Goal: Information Seeking & Learning: Check status

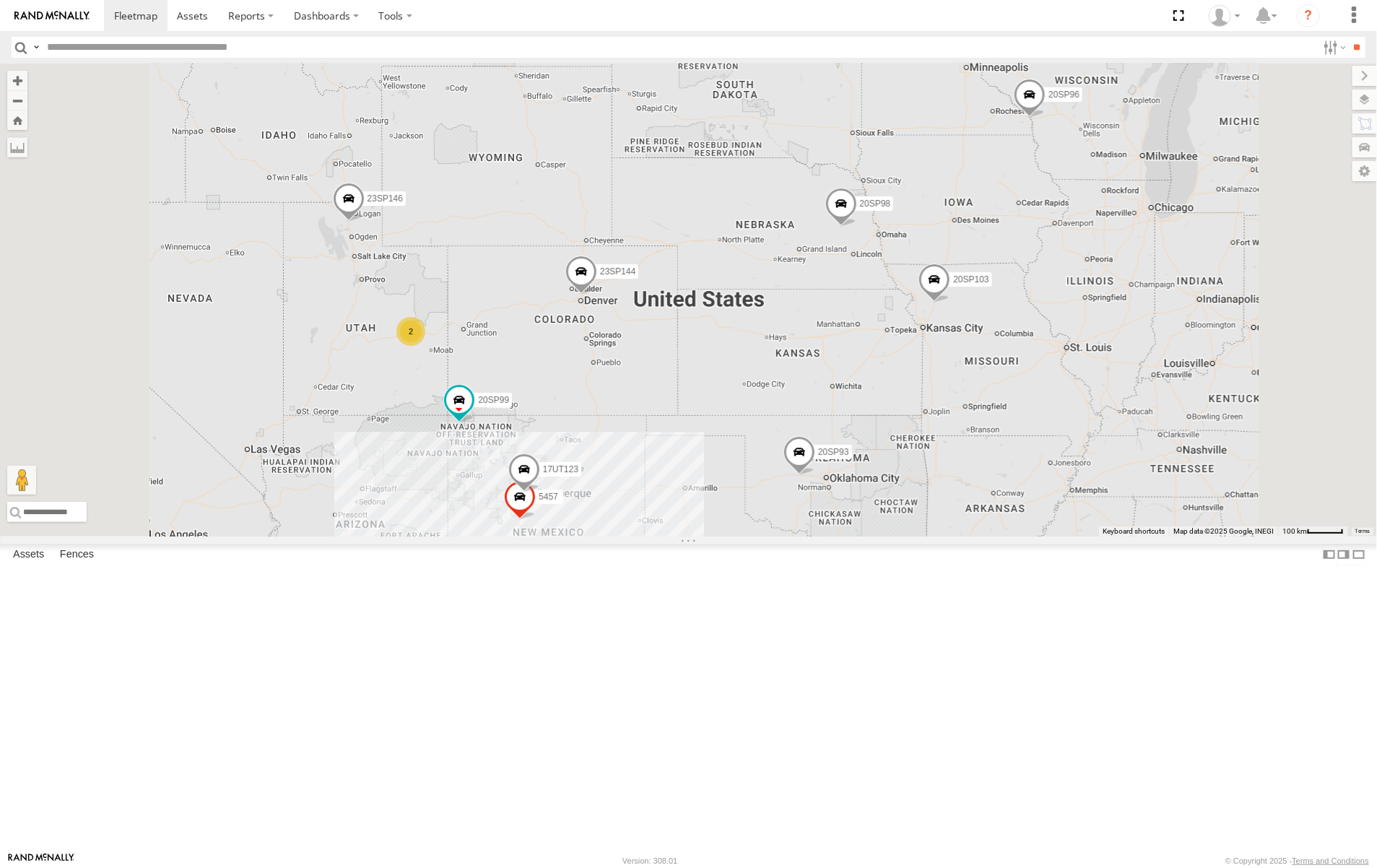
click at [0, 0] on span "Asset" at bounding box center [0, 0] width 0 height 0
click at [0, 0] on div "20sp102" at bounding box center [0, 0] width 0 height 0
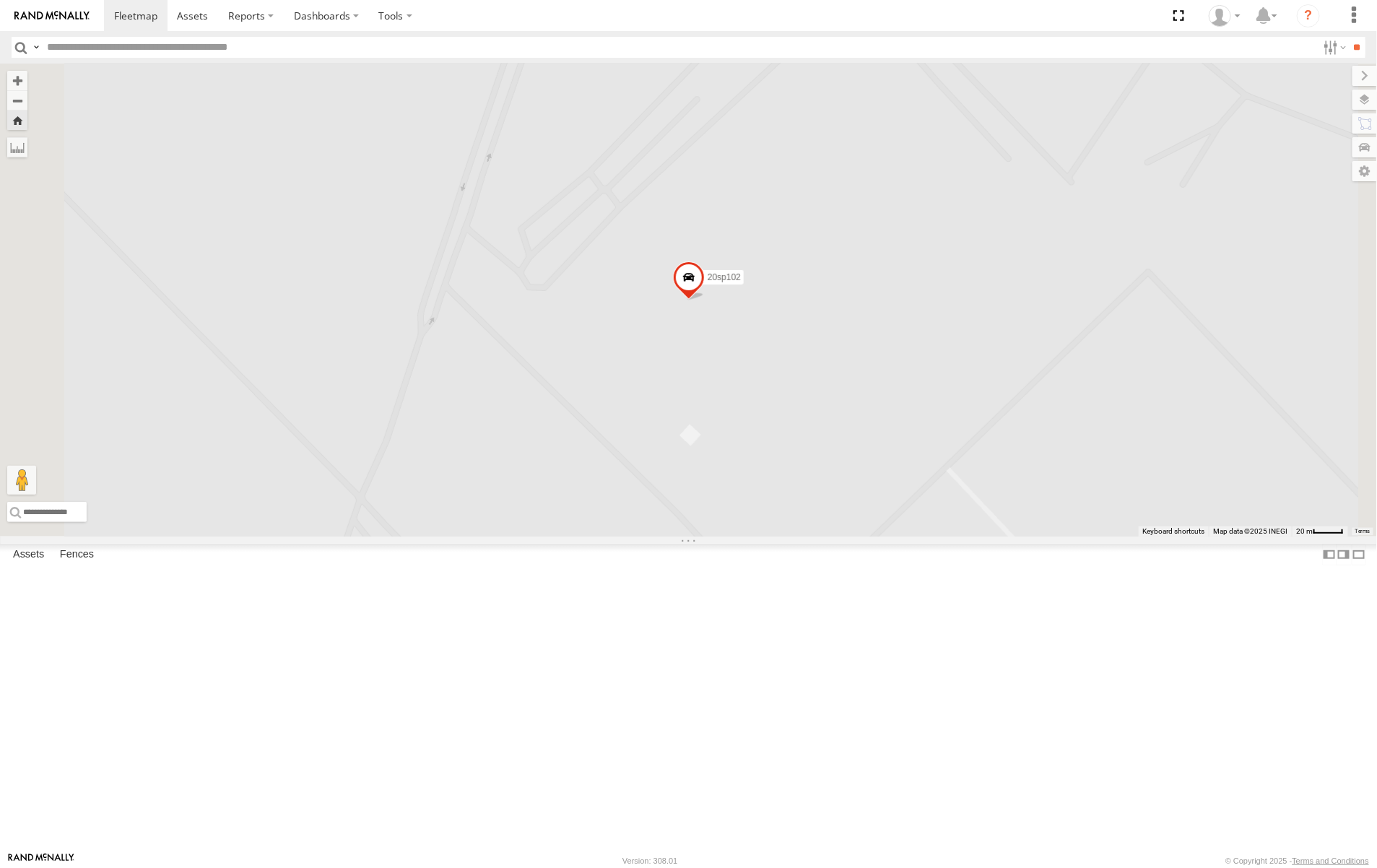
scroll to position [1966, 0]
click at [192, 18] on span at bounding box center [192, 15] width 31 height 14
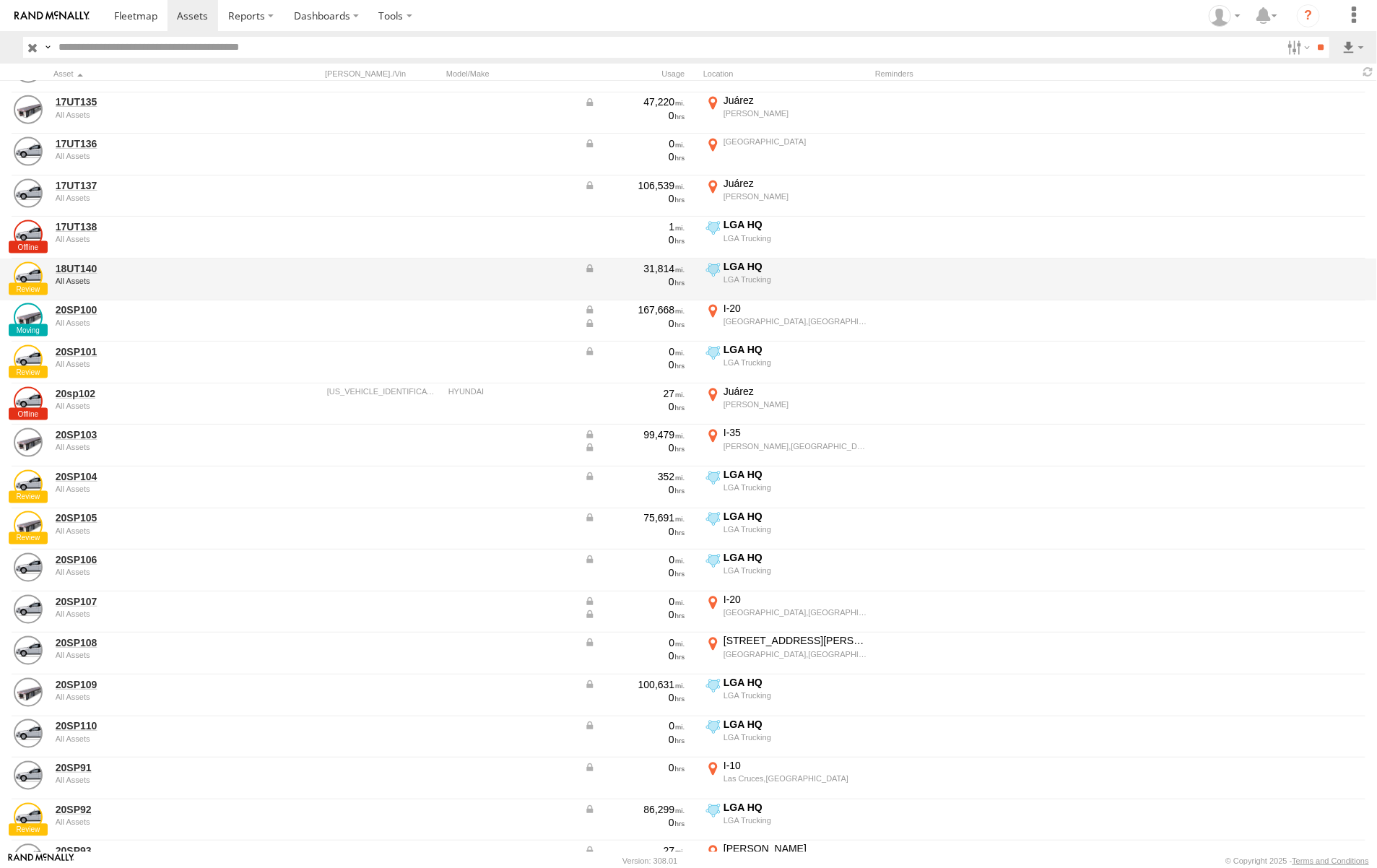
scroll to position [993, 0]
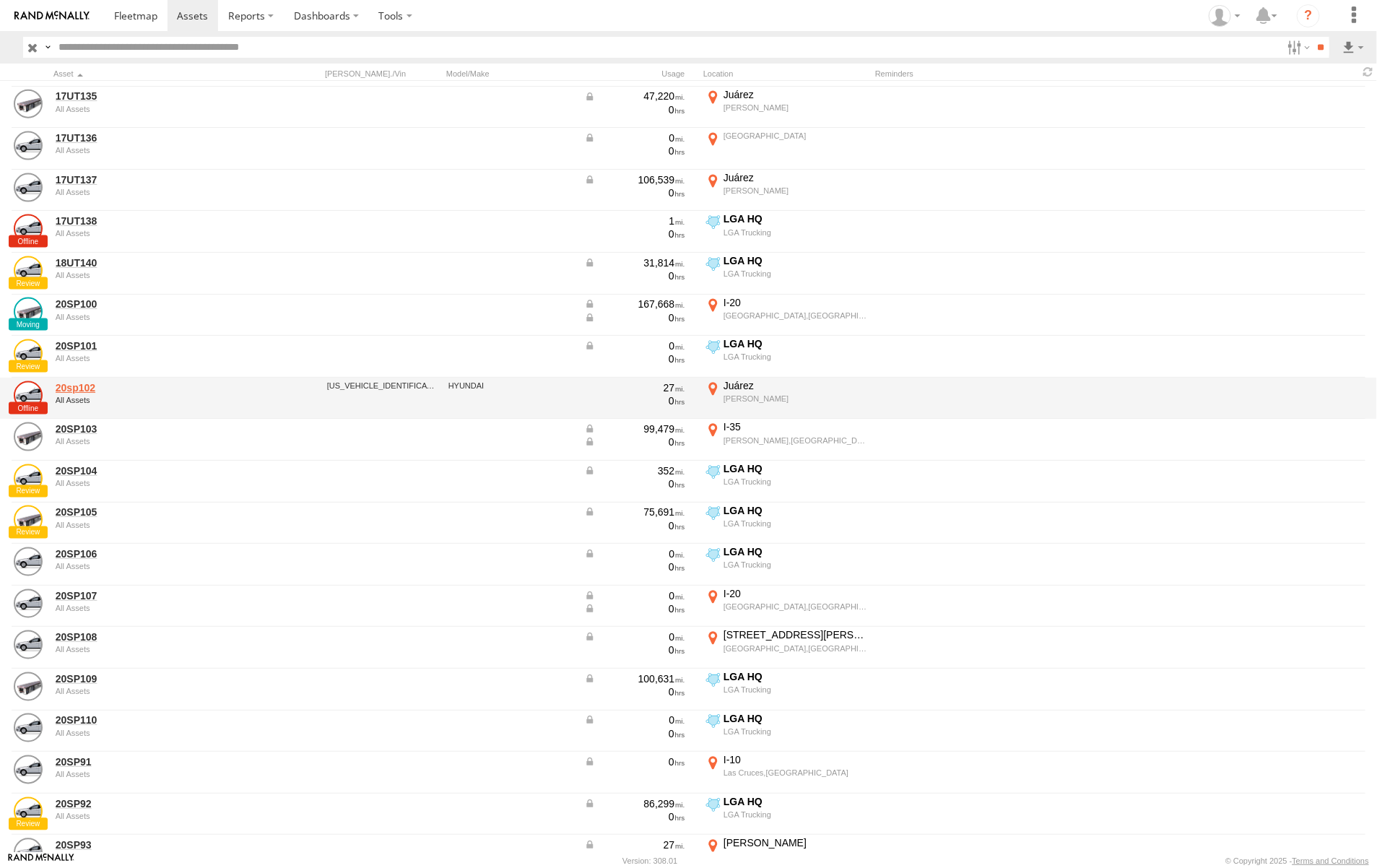
click at [92, 385] on link "20sp102" at bounding box center [154, 388] width 198 height 13
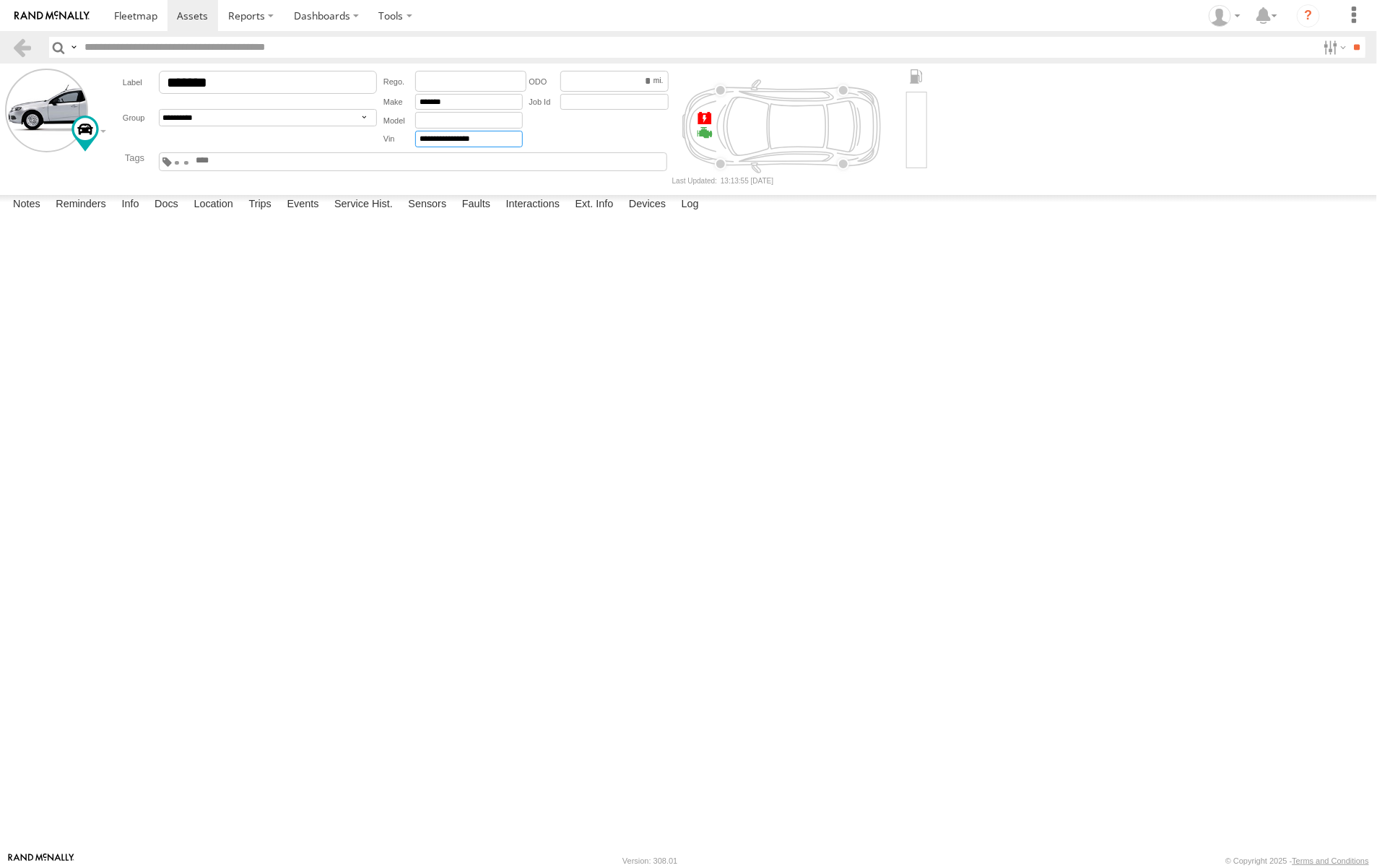
drag, startPoint x: 511, startPoint y: 139, endPoint x: 383, endPoint y: 132, distance: 128.2
click at [383, 132] on div "**********" at bounding box center [453, 139] width 139 height 17
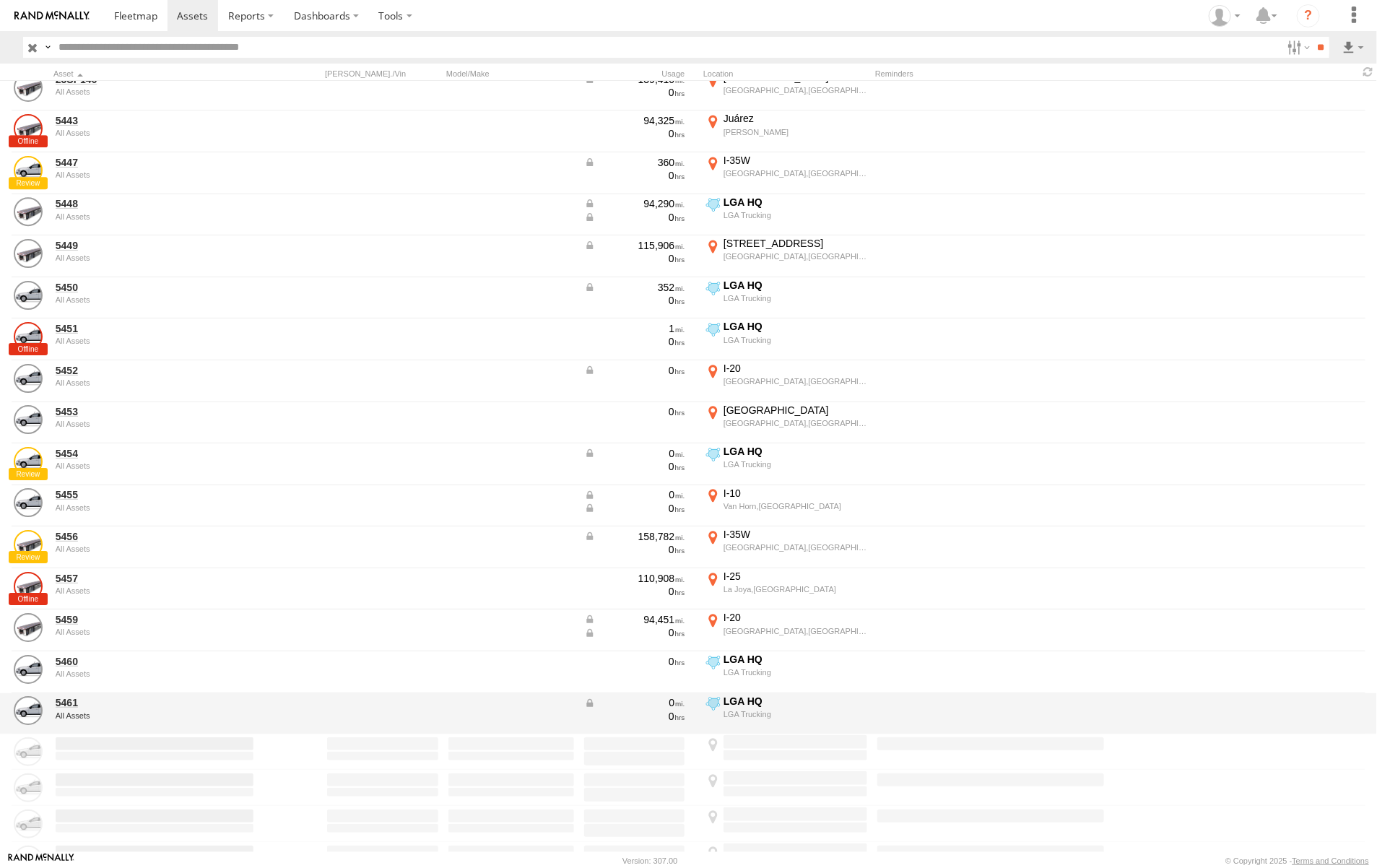
scroll to position [2228, 0]
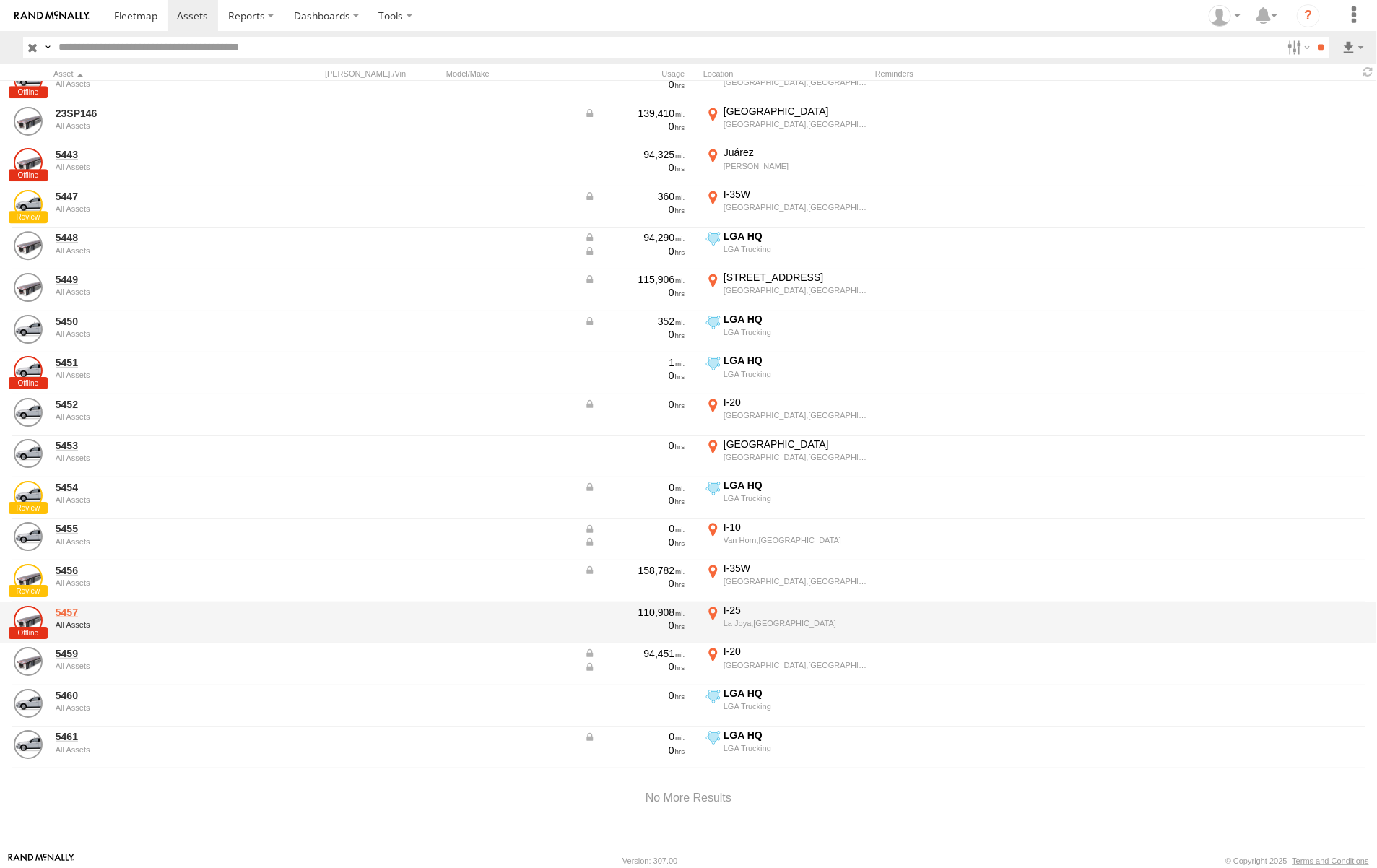
click at [81, 606] on link "5457" at bounding box center [154, 612] width 198 height 13
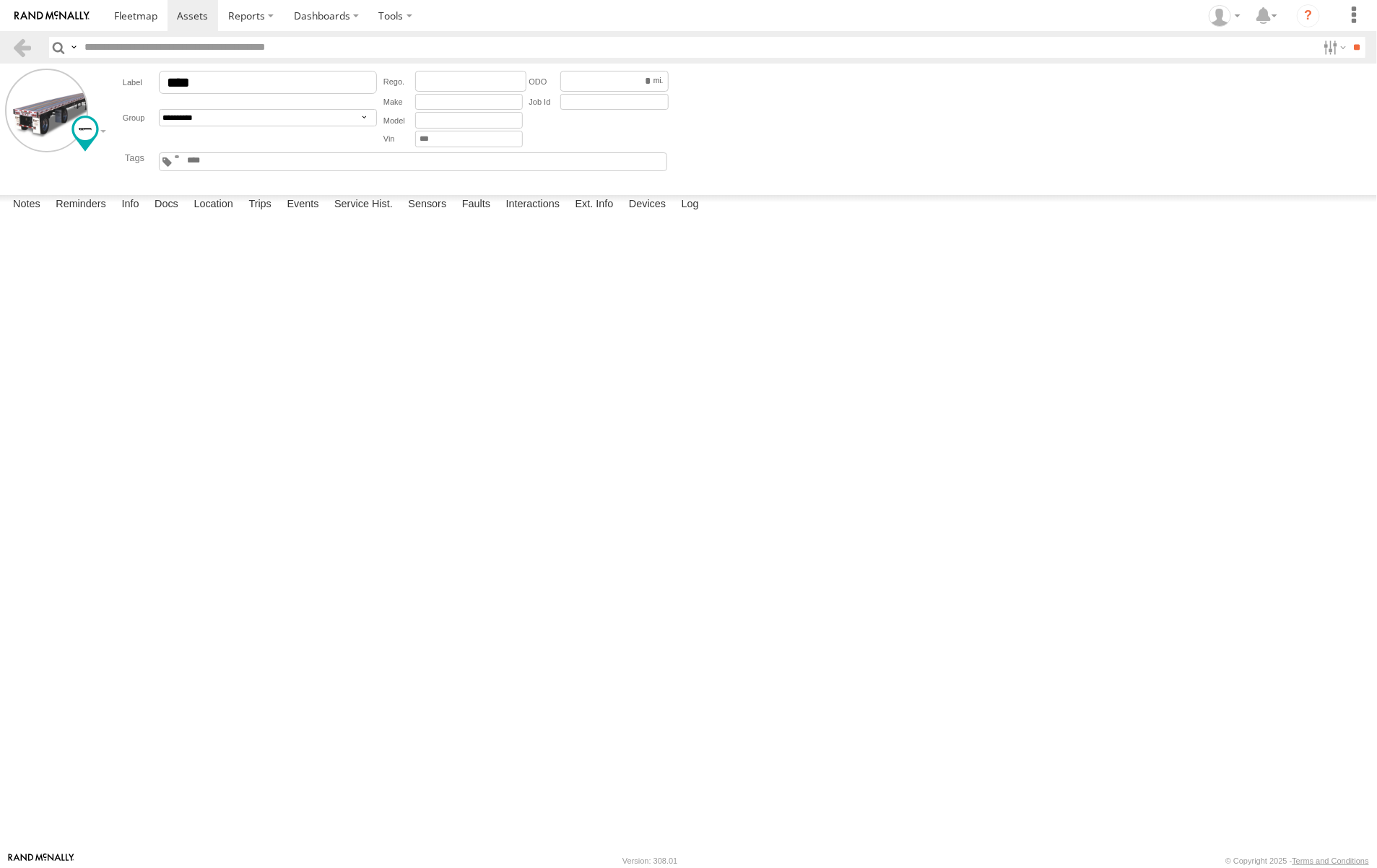
click at [0, 0] on textarea at bounding box center [0, 0] width 0 height 0
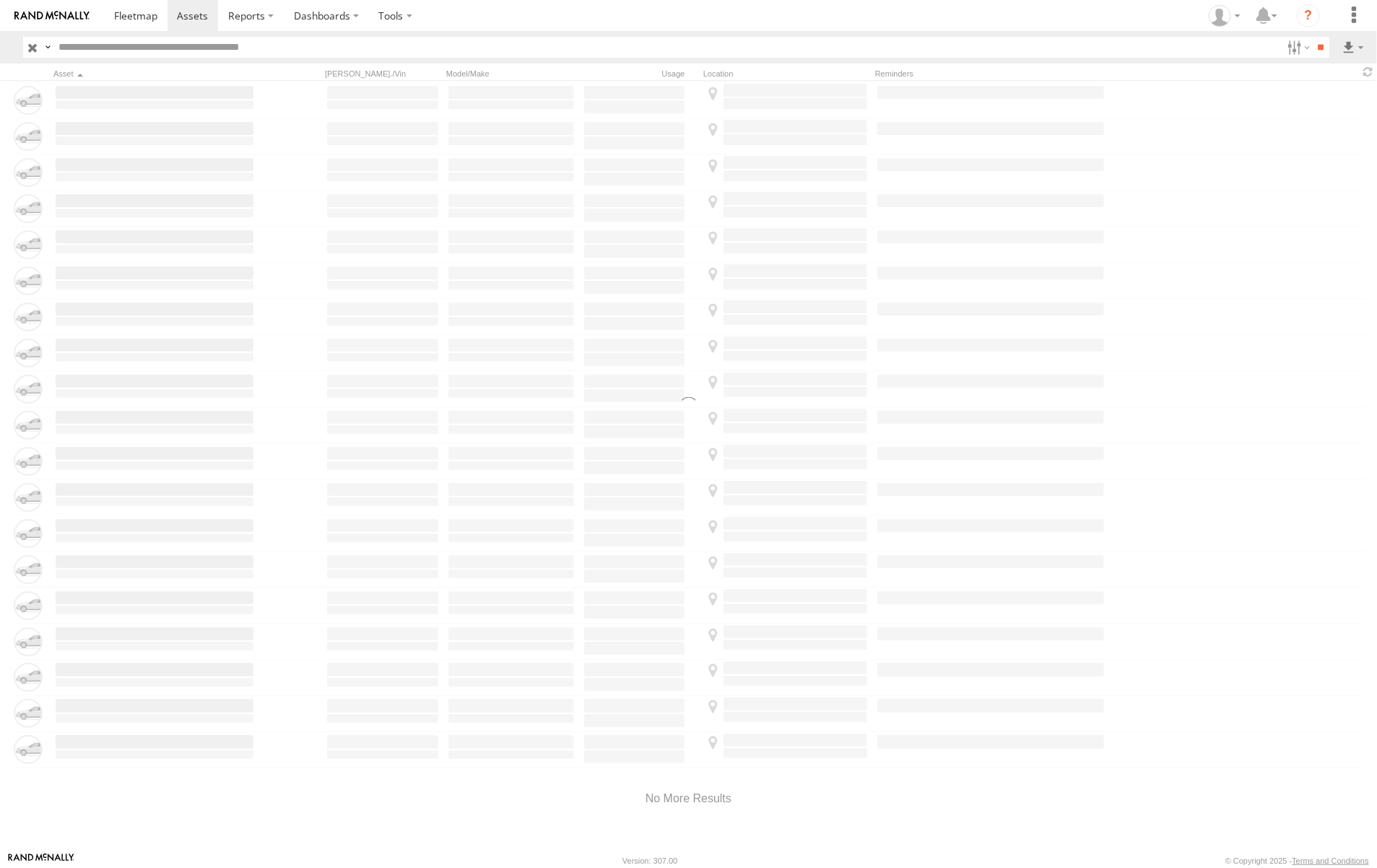
scroll to position [2228, 0]
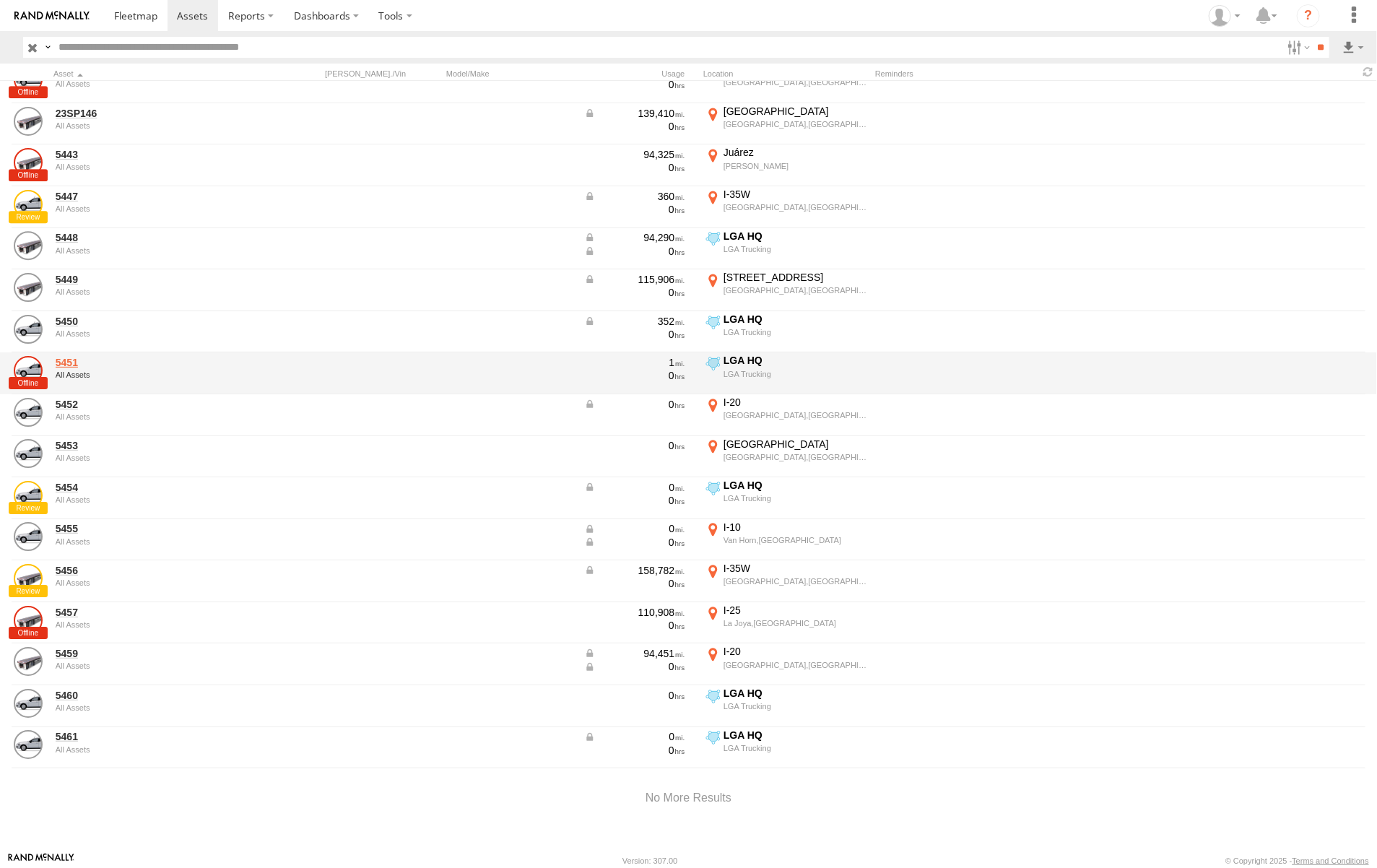
click at [84, 362] on link "5451" at bounding box center [154, 363] width 198 height 13
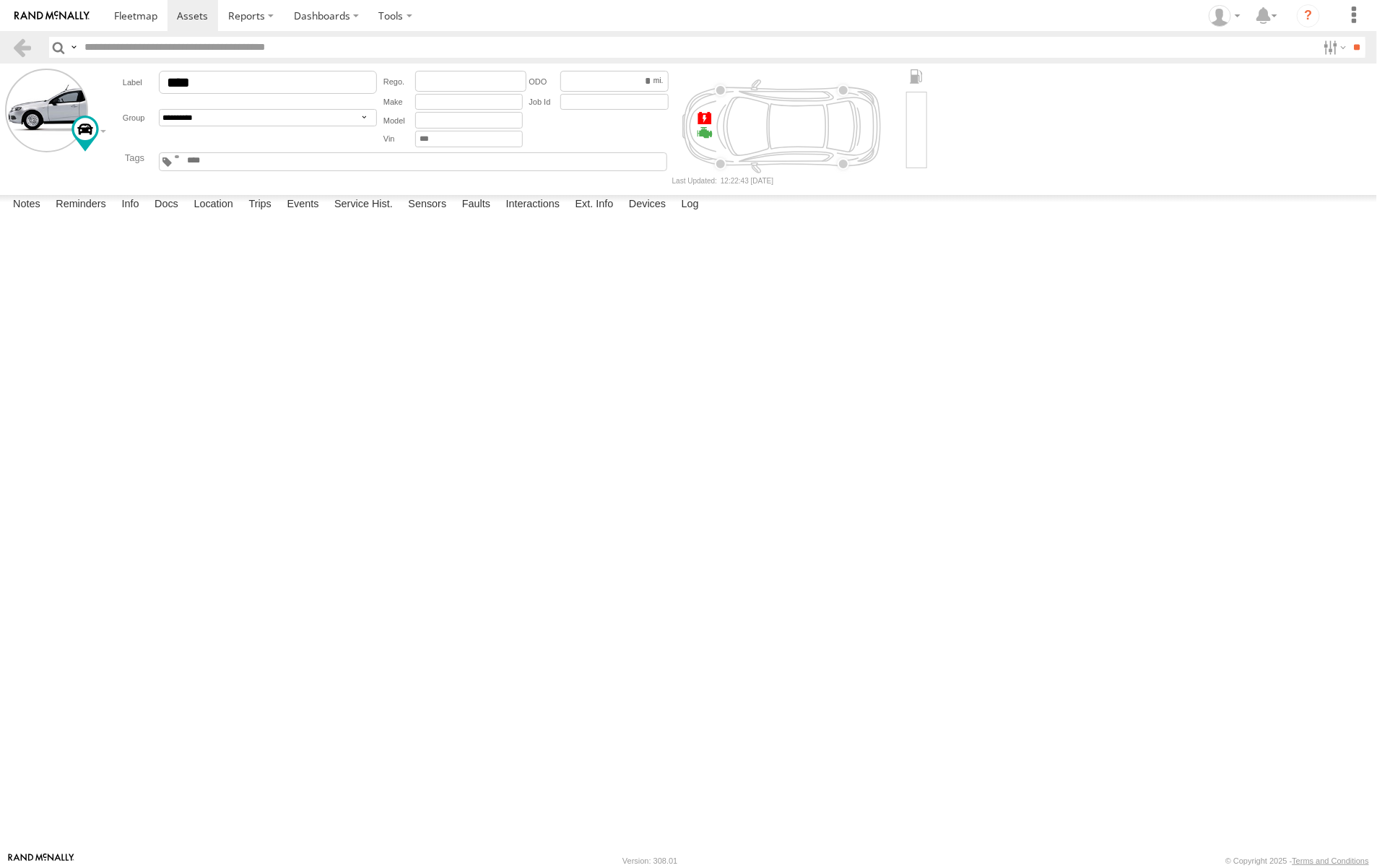
drag, startPoint x: 166, startPoint y: 316, endPoint x: 247, endPoint y: 321, distance: 81.2
click at [0, 0] on div "New Device # 015910000094717 20SP38 [PERSON_NAME]" at bounding box center [0, 0] width 0 height 0
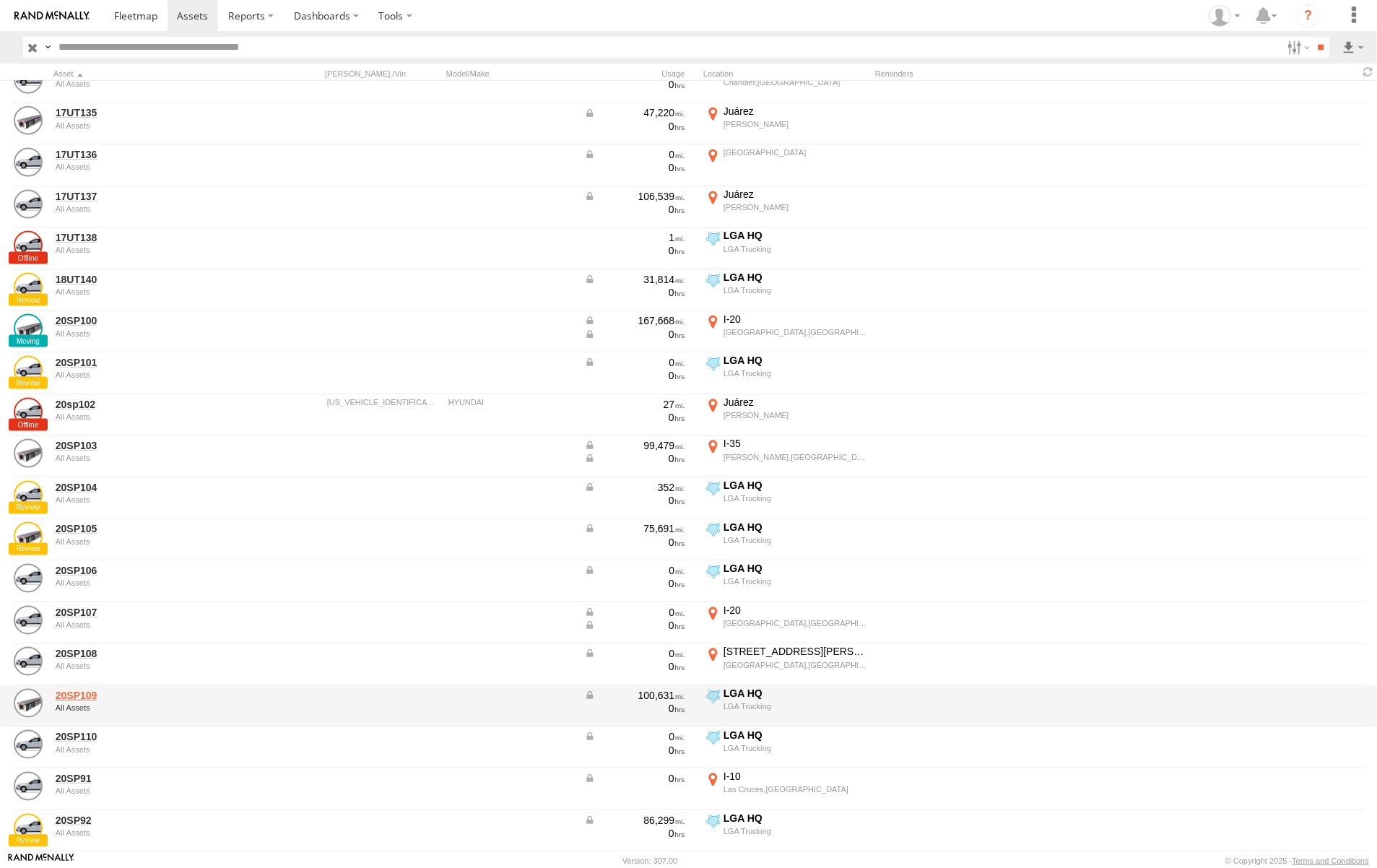
scroll to position [1354, 0]
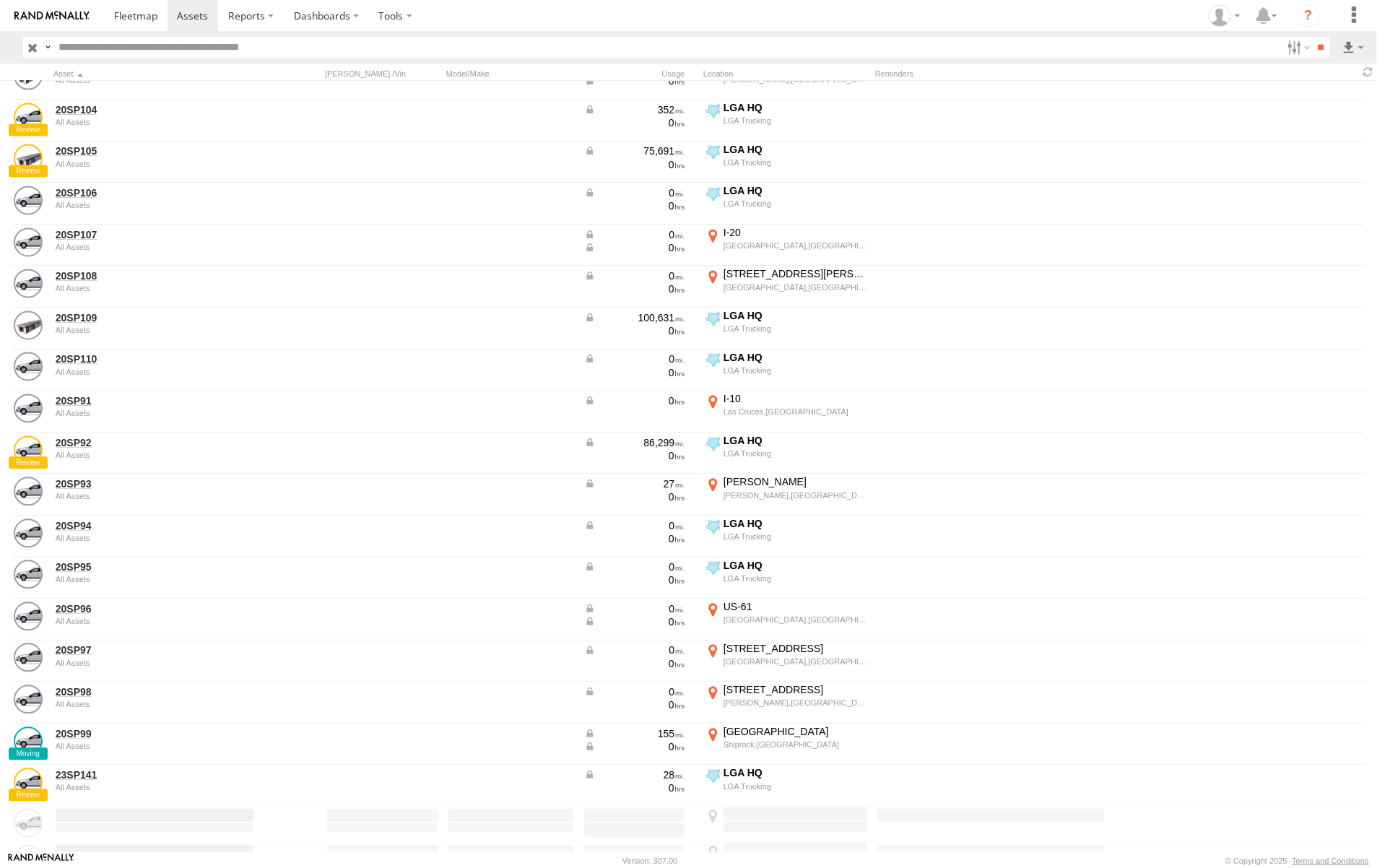
click at [0, 0] on label "×" at bounding box center [0, 0] width 0 height 0
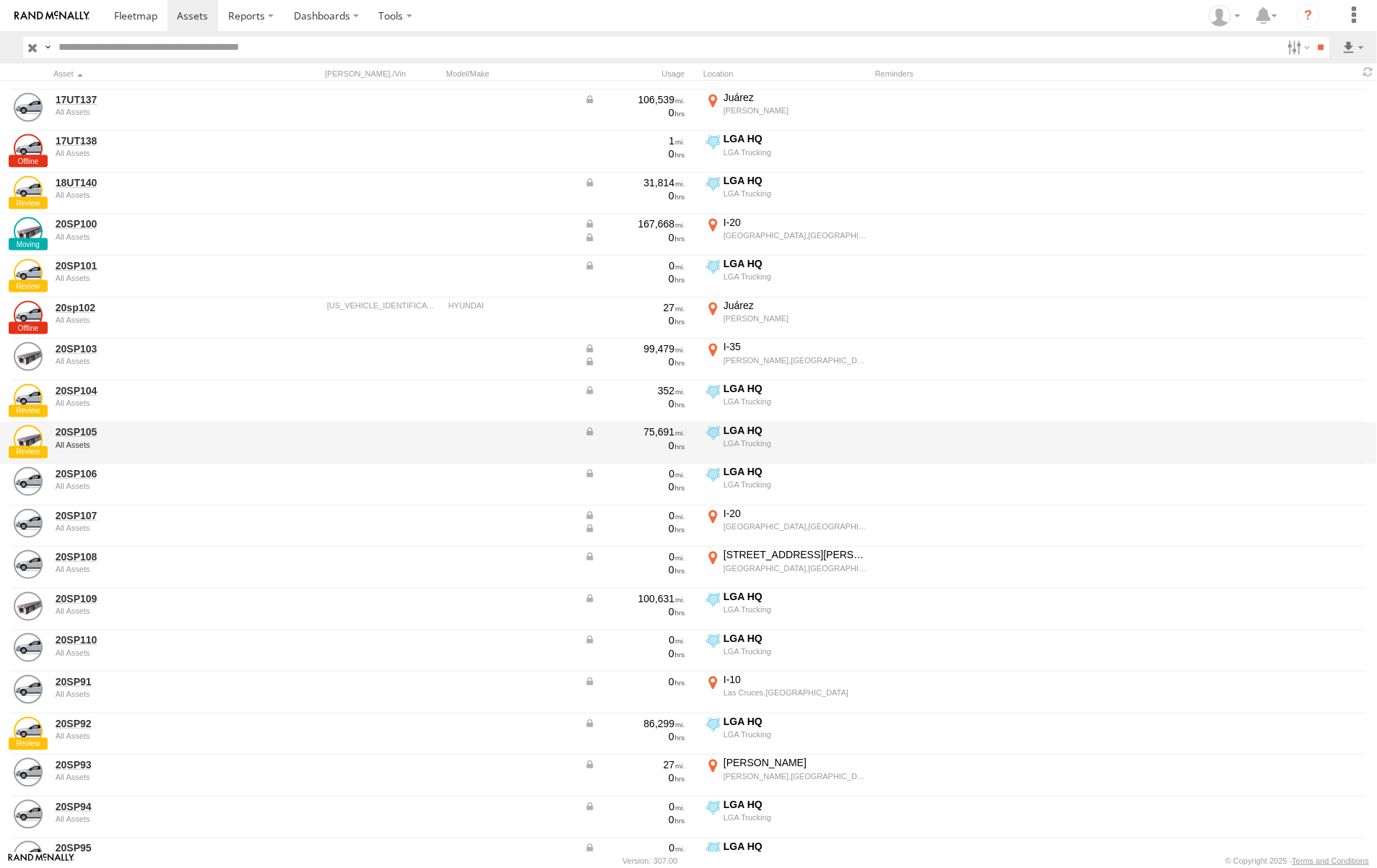
scroll to position [903, 0]
